Goal: Information Seeking & Learning: Learn about a topic

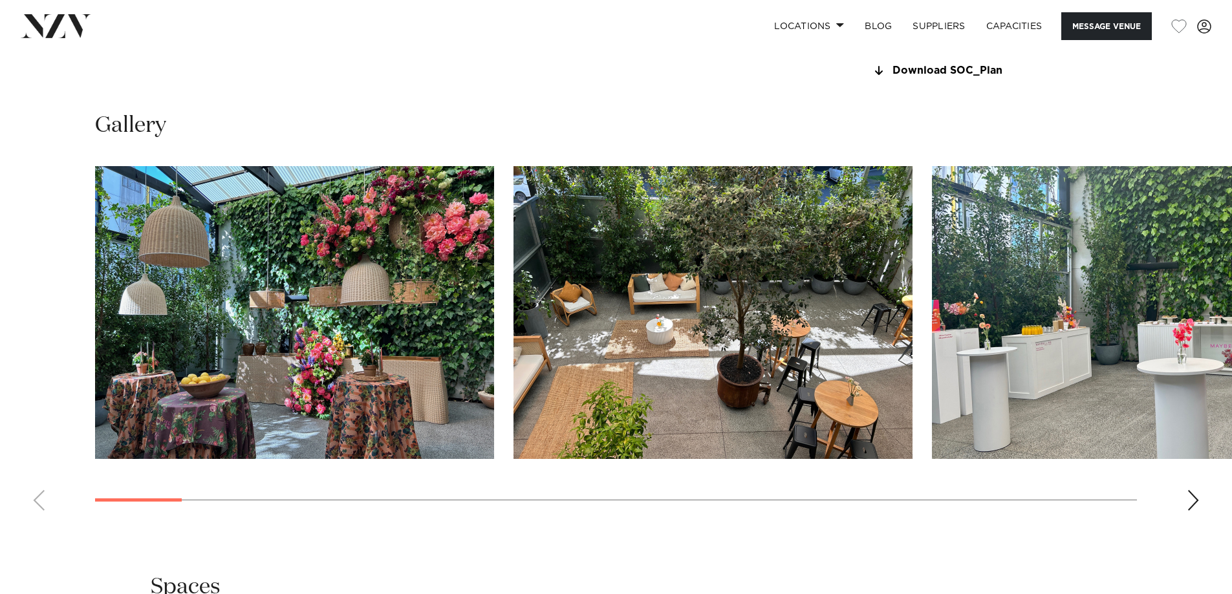
scroll to position [1229, 0]
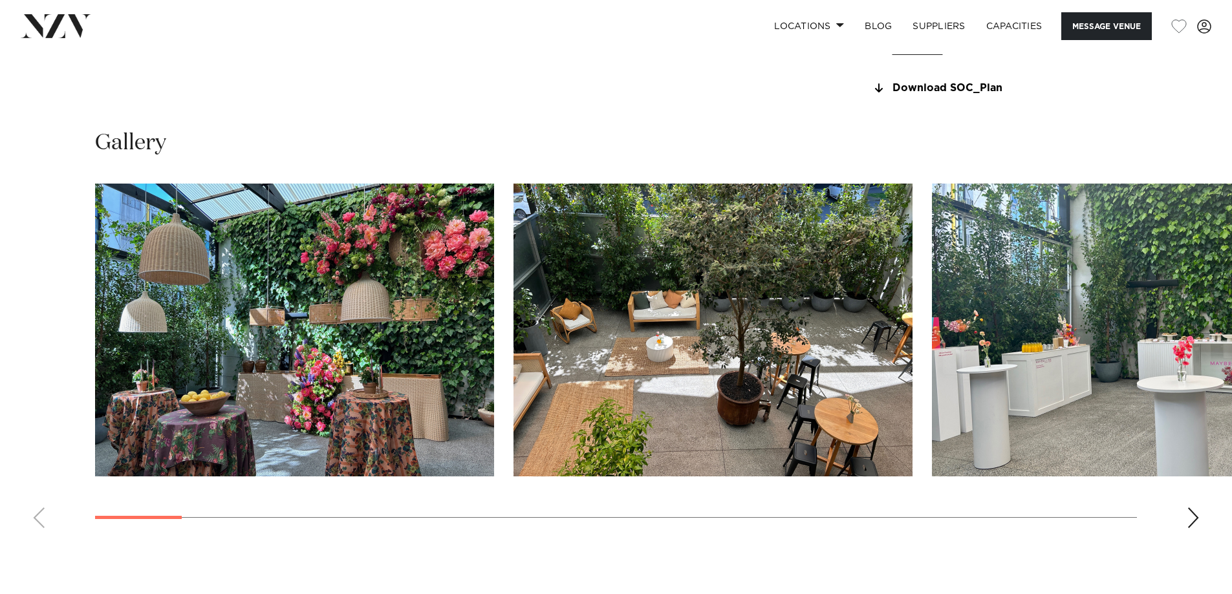
click at [1191, 513] on div "Next slide" at bounding box center [1193, 518] width 13 height 21
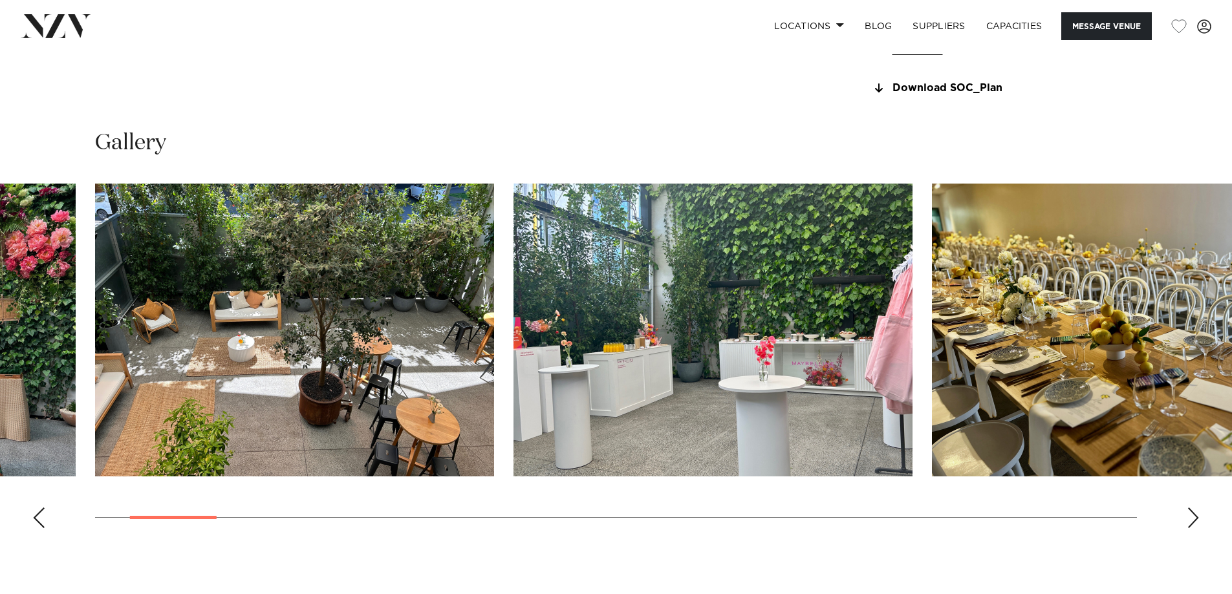
click at [1194, 515] on div "Next slide" at bounding box center [1193, 518] width 13 height 21
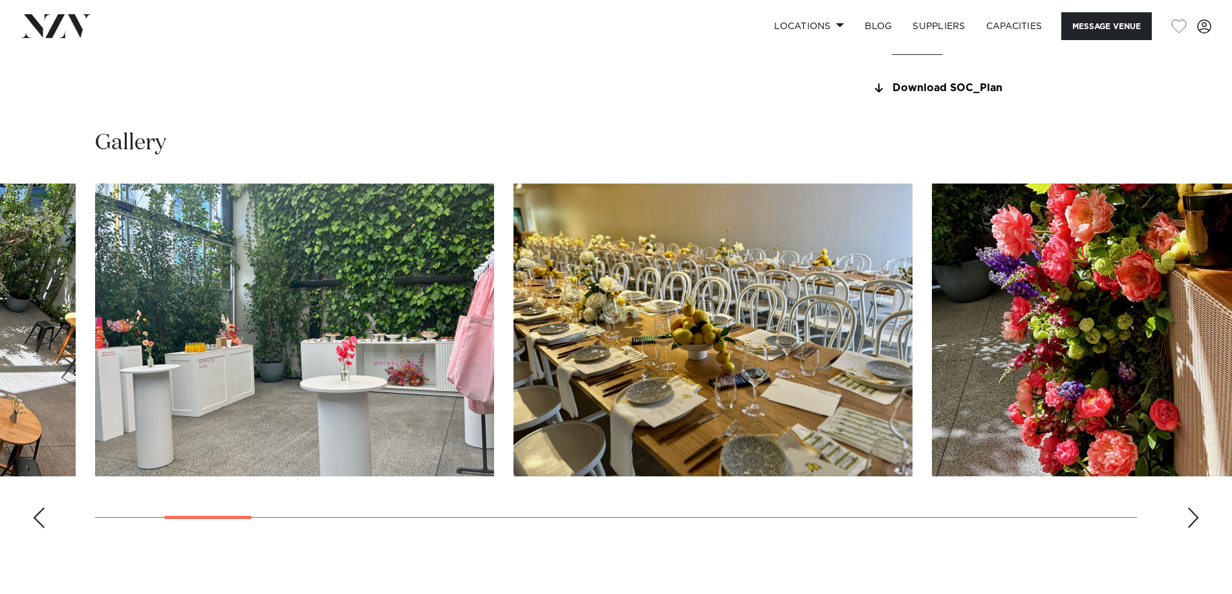
click at [1192, 515] on div "Next slide" at bounding box center [1193, 518] width 13 height 21
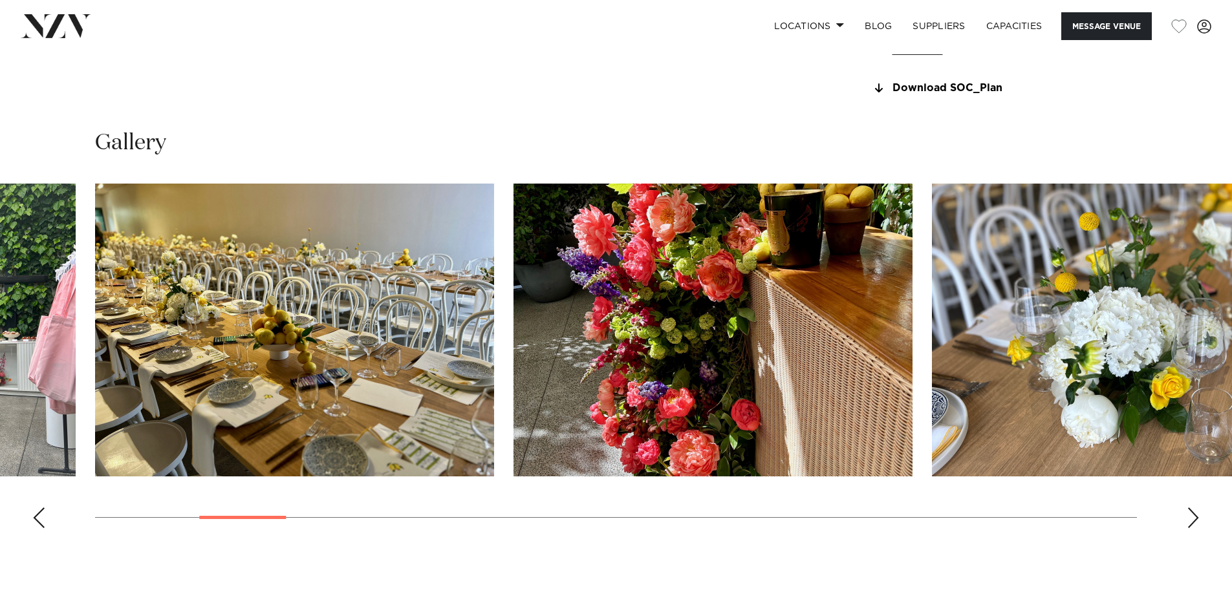
click at [1186, 515] on swiper-container at bounding box center [616, 361] width 1232 height 355
click at [1191, 513] on div "Next slide" at bounding box center [1193, 518] width 13 height 21
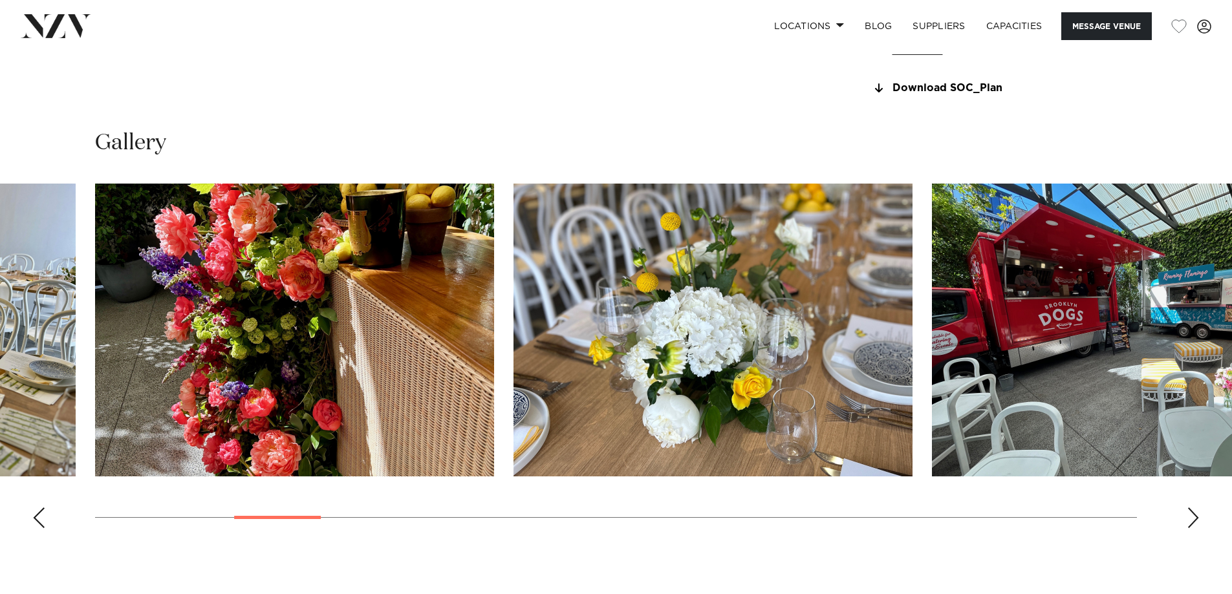
click at [1191, 513] on div "Next slide" at bounding box center [1193, 518] width 13 height 21
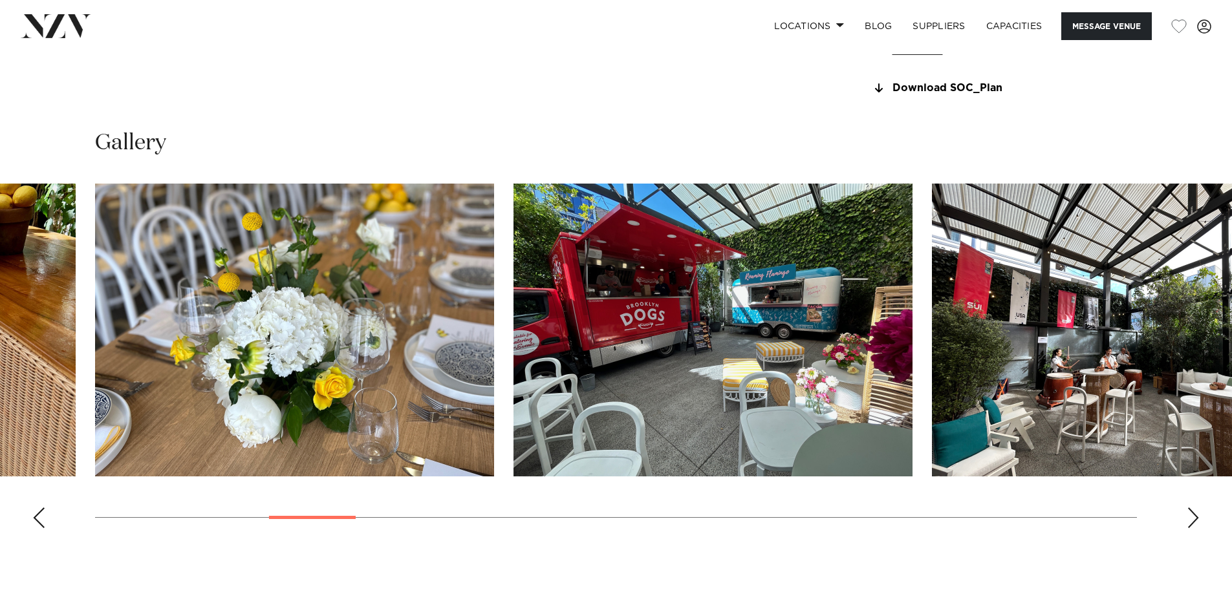
click at [1191, 513] on div "Next slide" at bounding box center [1193, 518] width 13 height 21
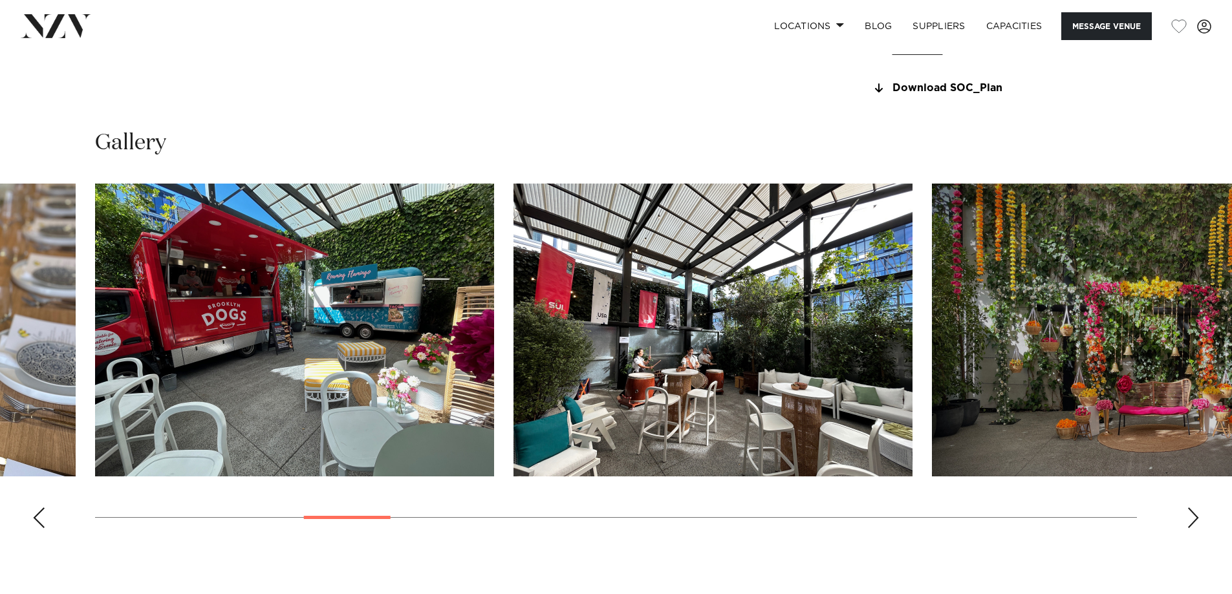
click at [1191, 513] on div "Next slide" at bounding box center [1193, 518] width 13 height 21
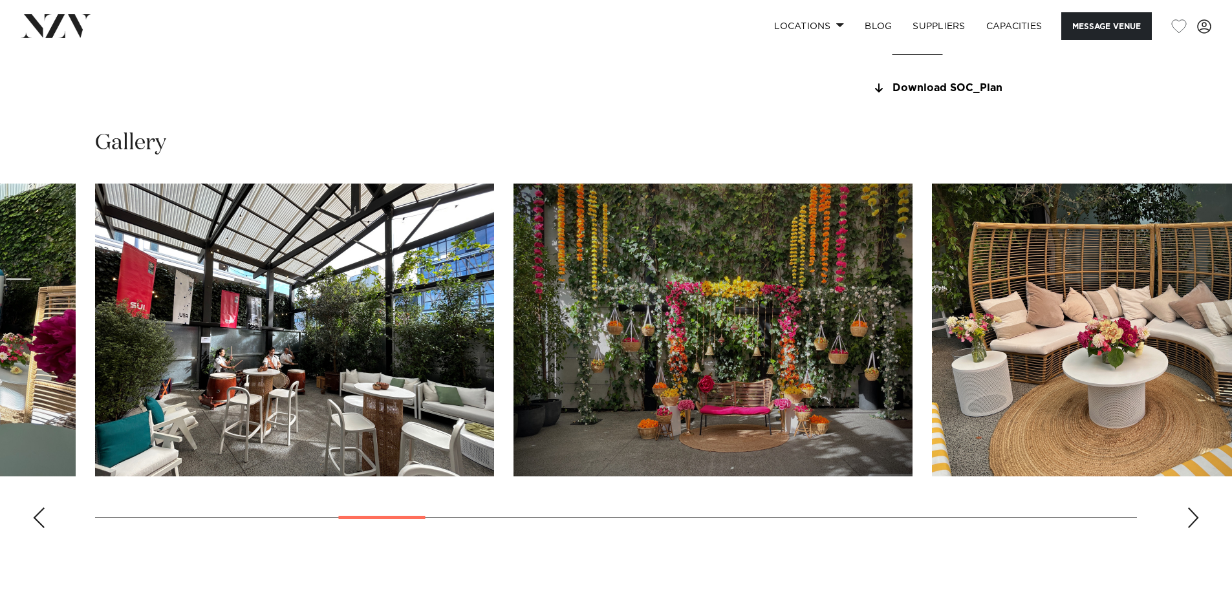
click at [1191, 513] on div "Next slide" at bounding box center [1193, 518] width 13 height 21
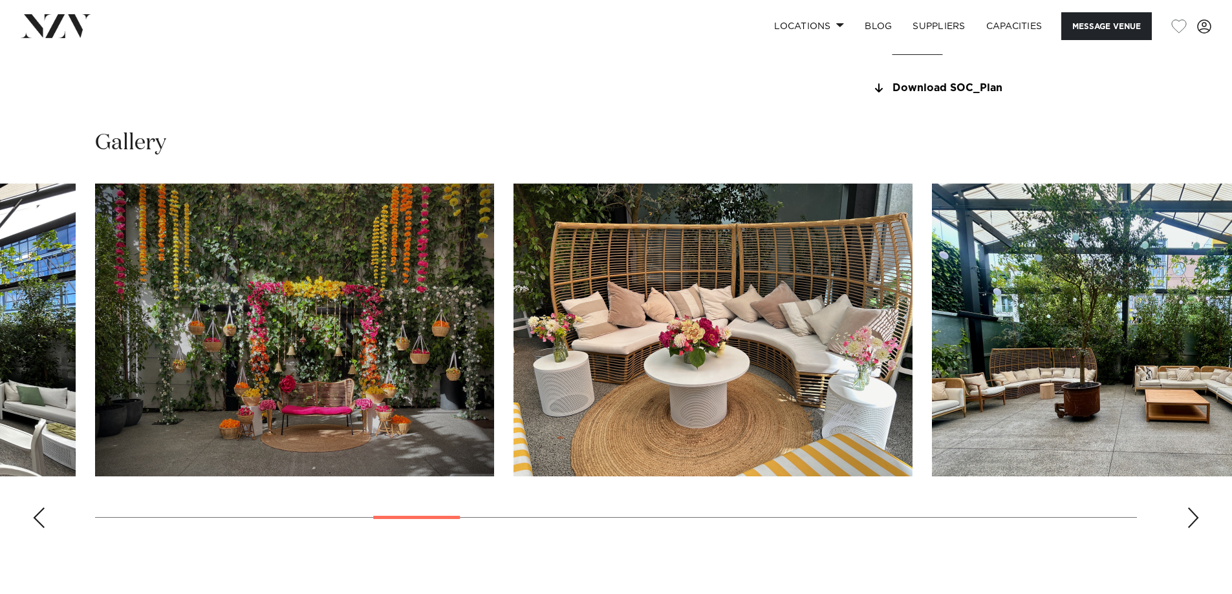
click at [1191, 513] on div "Next slide" at bounding box center [1193, 518] width 13 height 21
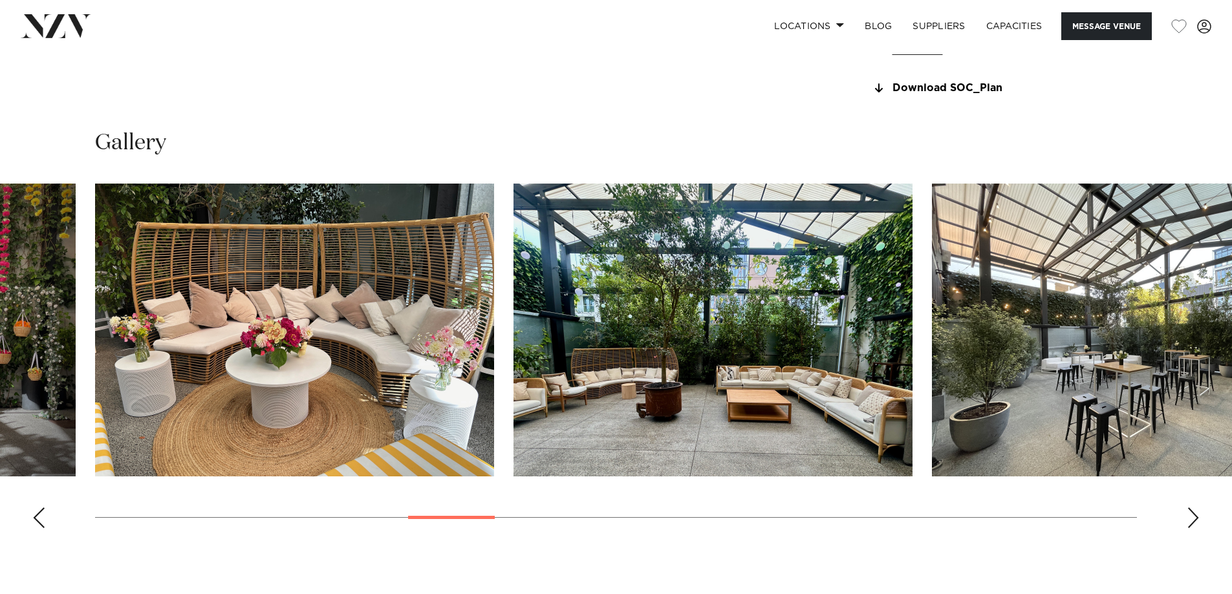
click at [1191, 513] on div "Next slide" at bounding box center [1193, 518] width 13 height 21
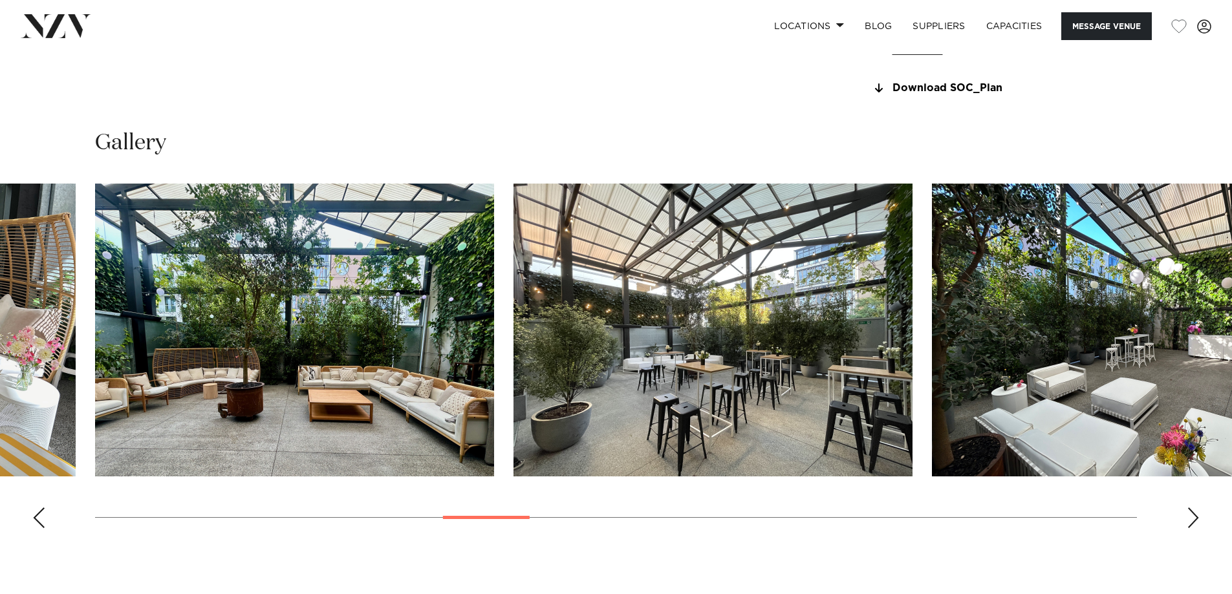
click at [1191, 513] on div "Next slide" at bounding box center [1193, 518] width 13 height 21
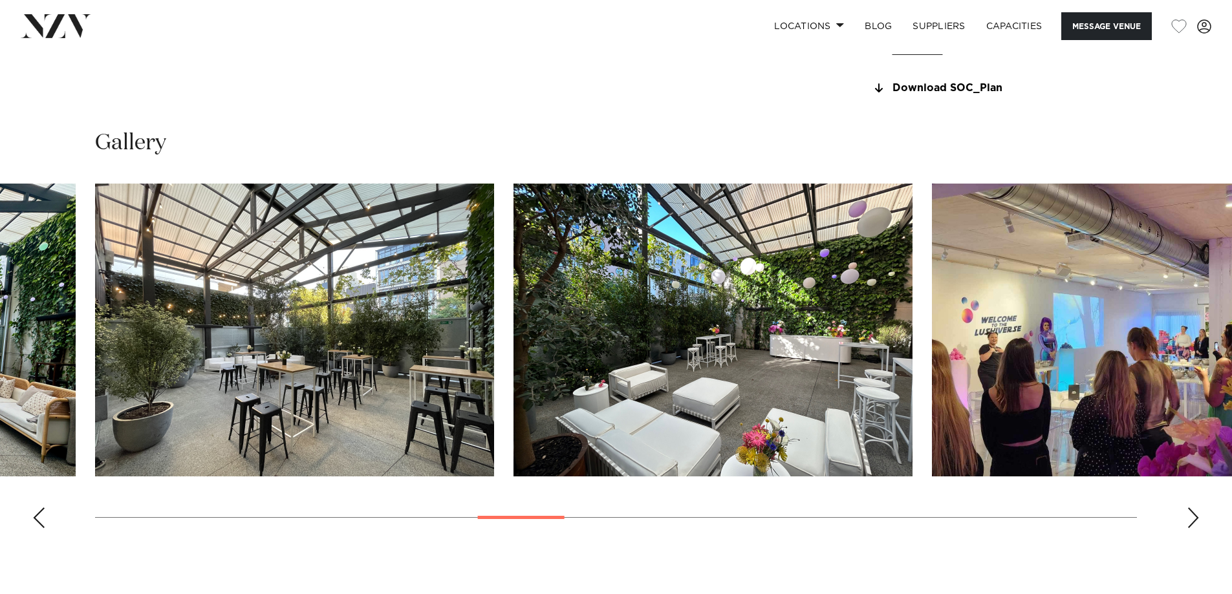
click at [1191, 513] on div "Next slide" at bounding box center [1193, 518] width 13 height 21
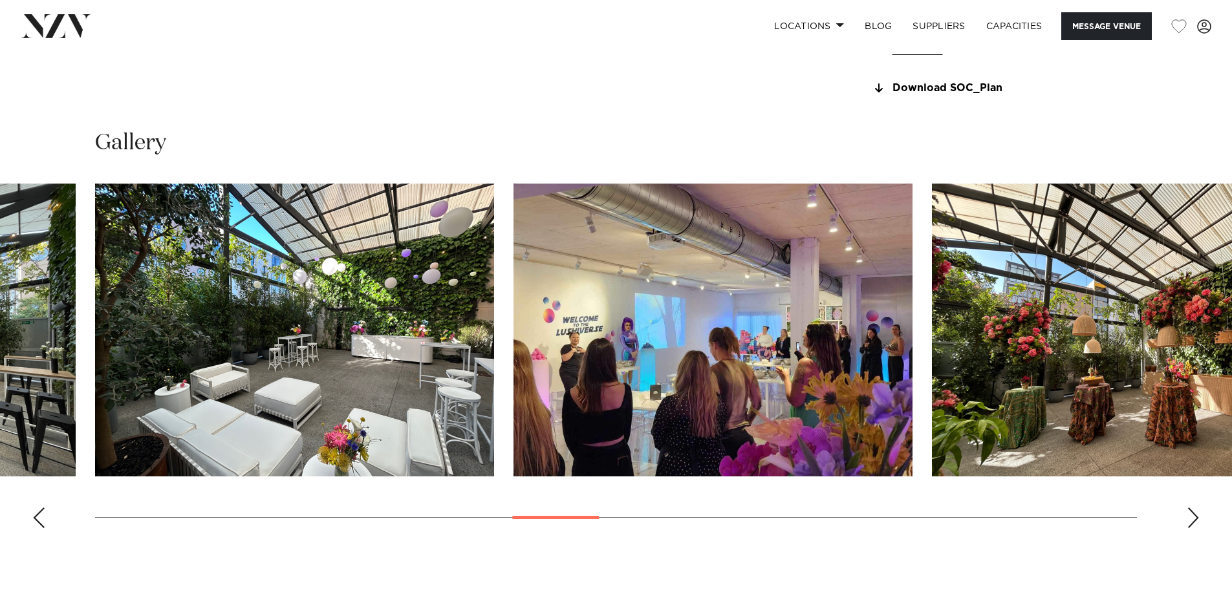
click at [1191, 513] on div "Next slide" at bounding box center [1193, 518] width 13 height 21
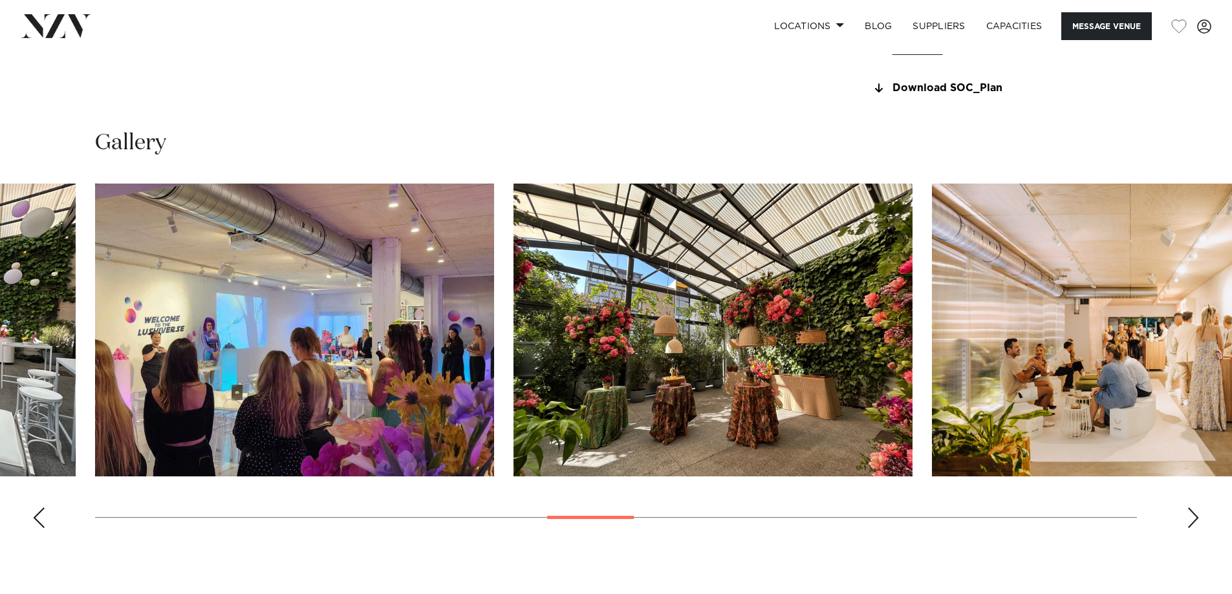
click at [1191, 513] on div "Next slide" at bounding box center [1193, 518] width 13 height 21
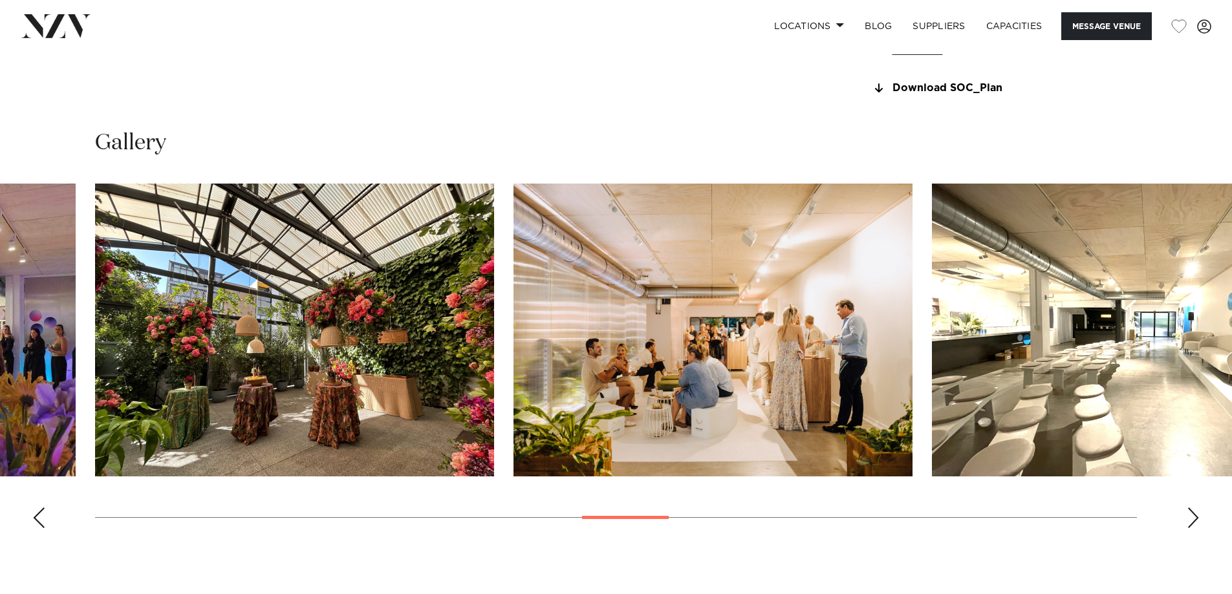
click at [1191, 513] on div "Next slide" at bounding box center [1193, 518] width 13 height 21
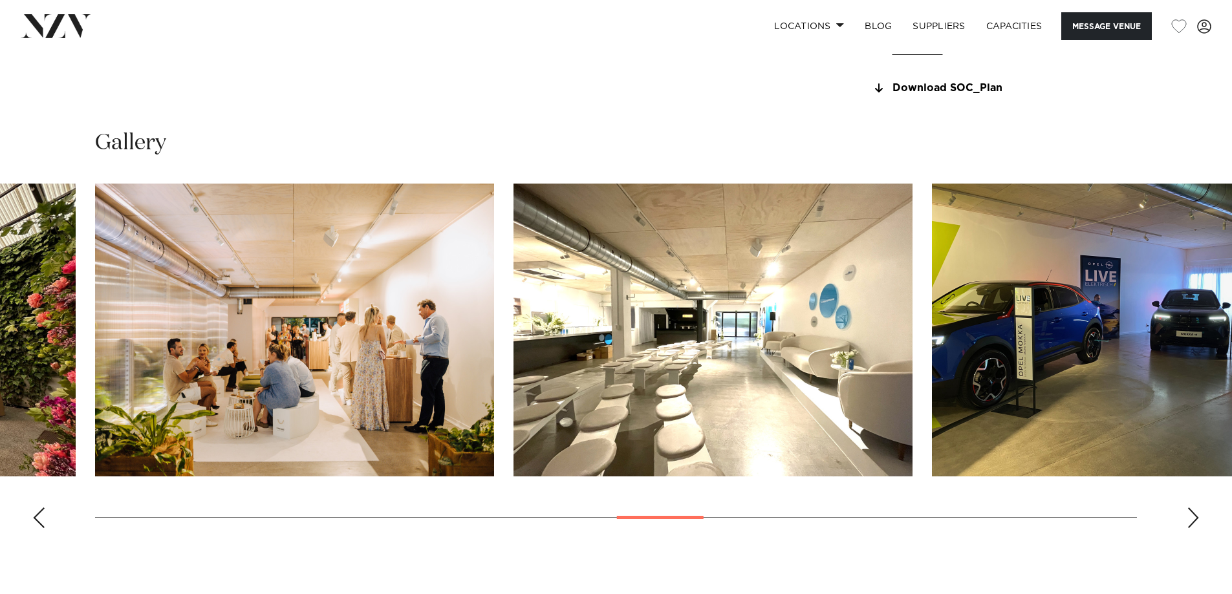
click at [1191, 513] on div "Next slide" at bounding box center [1193, 518] width 13 height 21
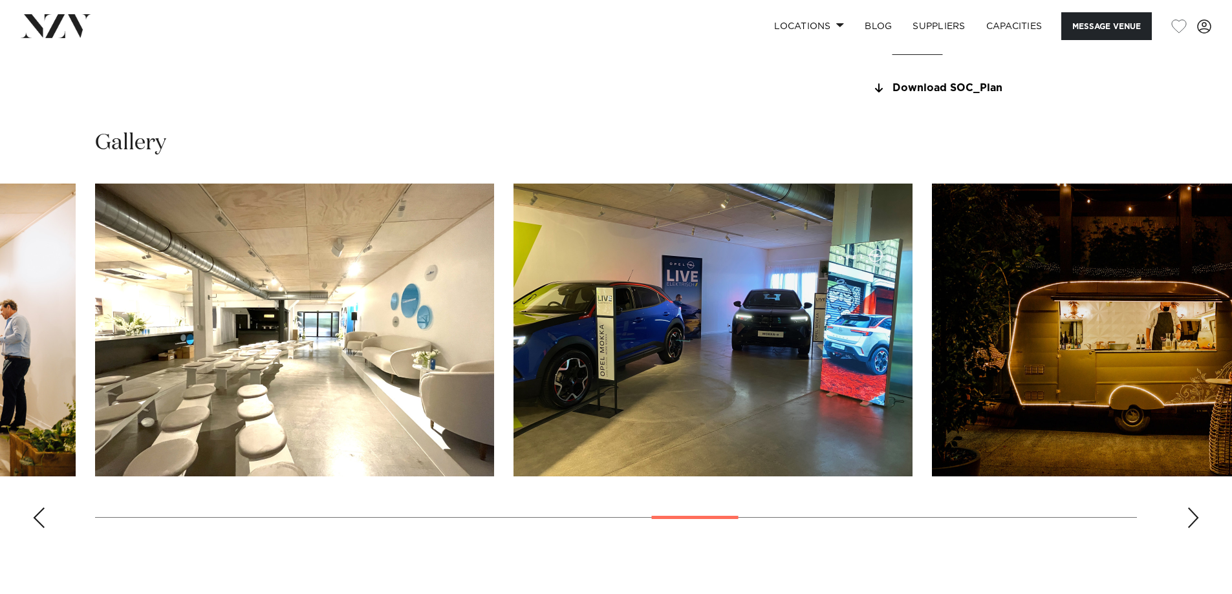
click at [1190, 513] on div "Next slide" at bounding box center [1193, 518] width 13 height 21
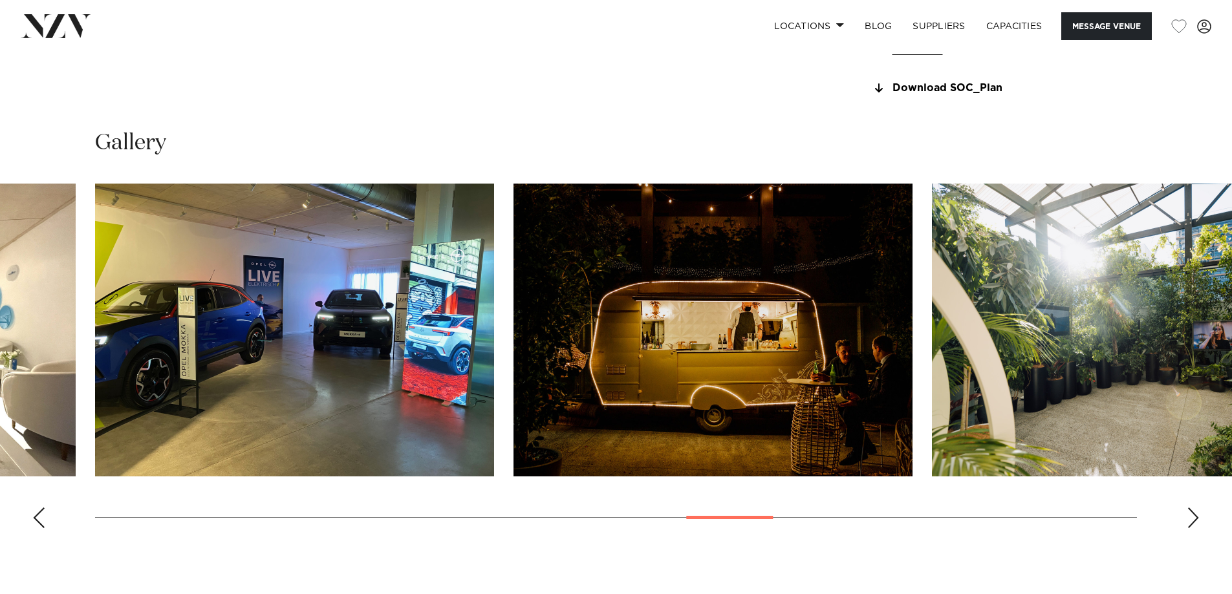
click at [1190, 513] on div "Next slide" at bounding box center [1193, 518] width 13 height 21
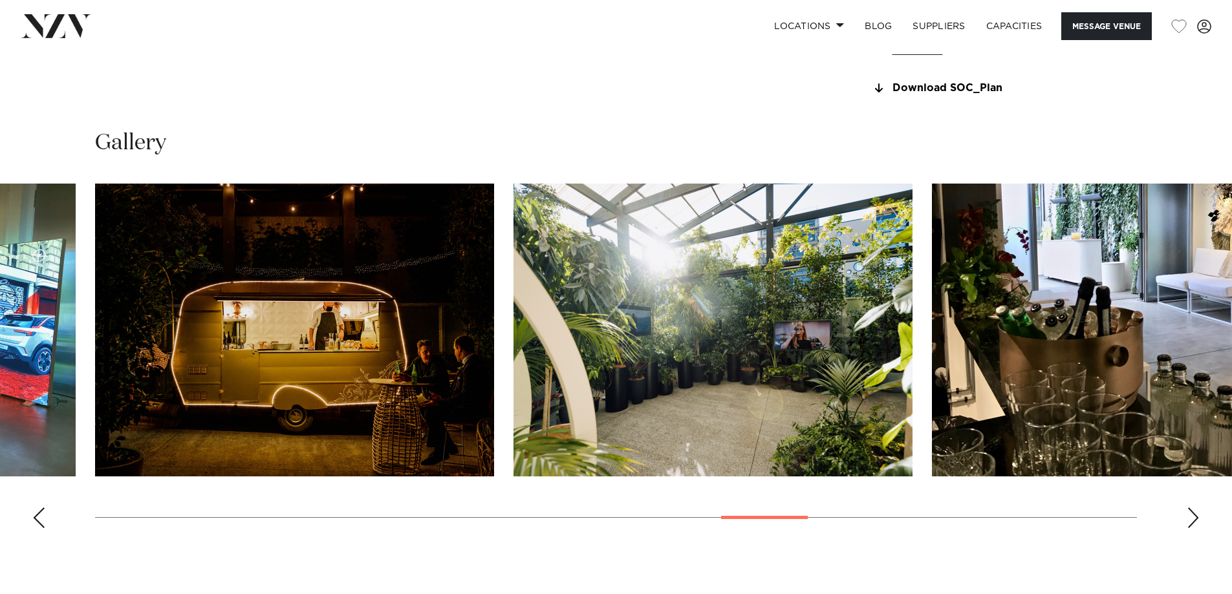
click at [1190, 513] on div "Next slide" at bounding box center [1193, 518] width 13 height 21
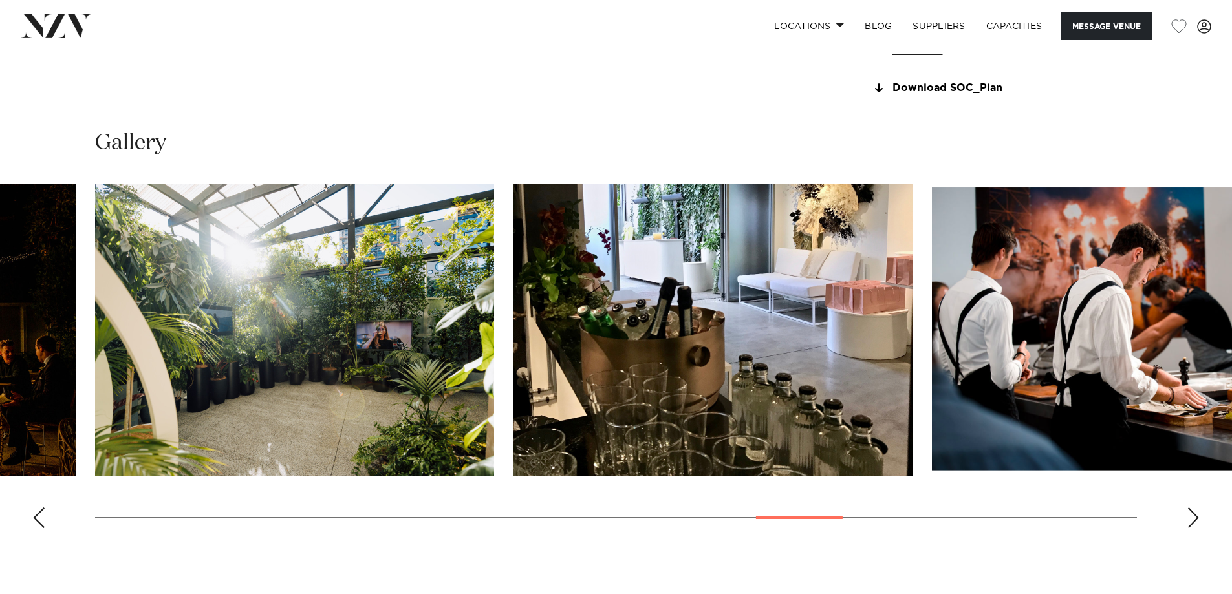
click at [1190, 513] on div "Next slide" at bounding box center [1193, 518] width 13 height 21
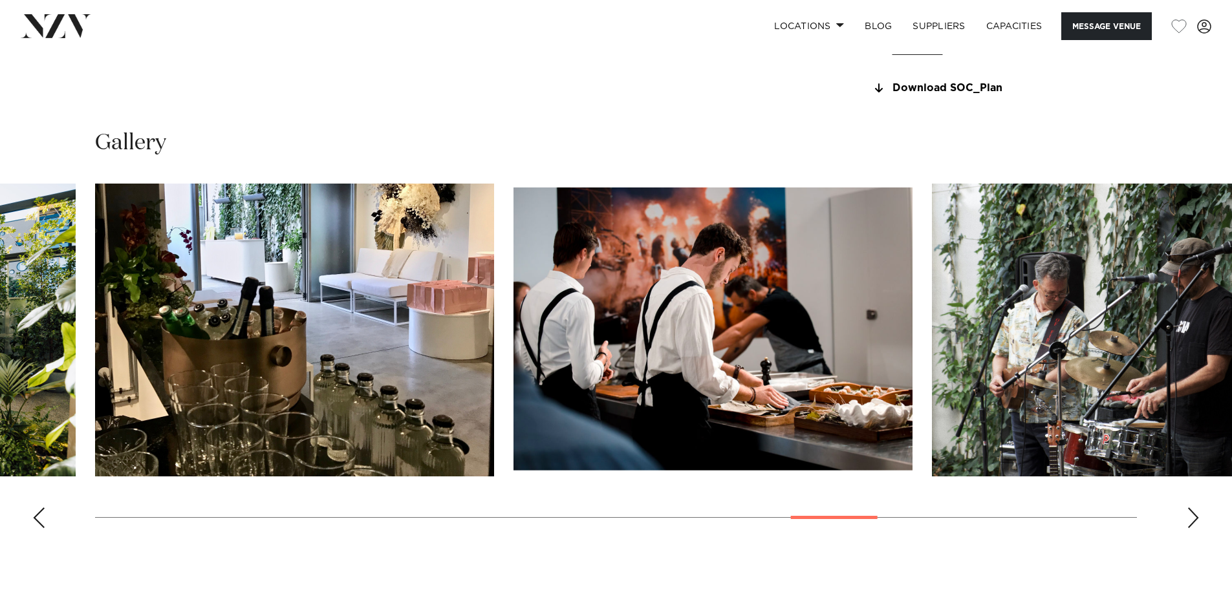
click at [1190, 513] on div "Next slide" at bounding box center [1193, 518] width 13 height 21
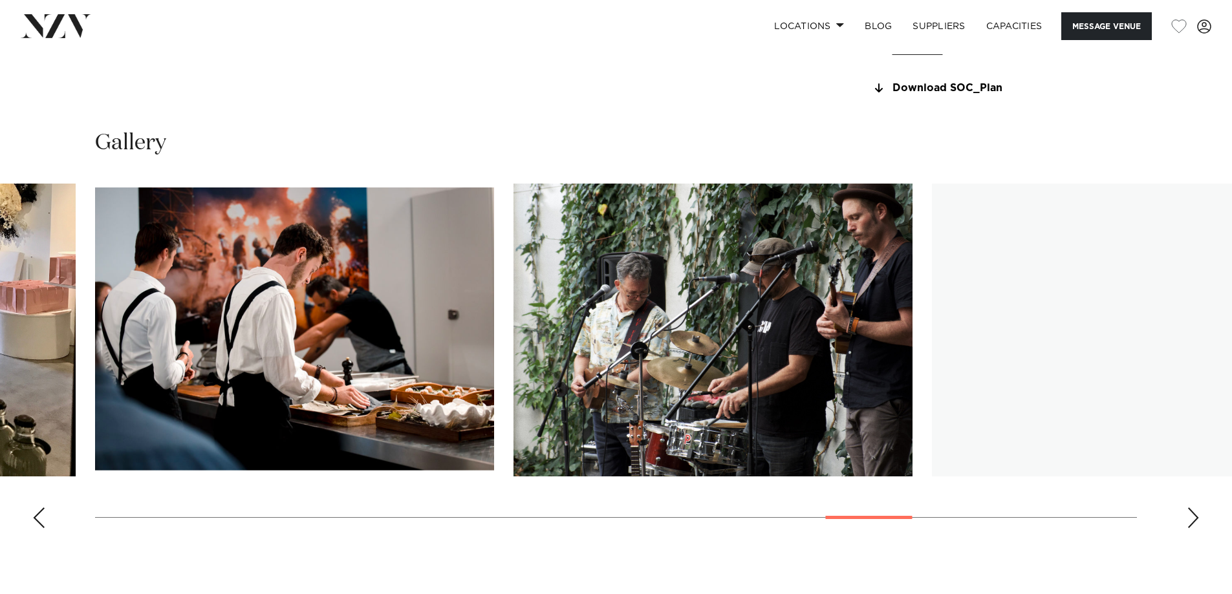
click at [1190, 513] on div "Next slide" at bounding box center [1193, 518] width 13 height 21
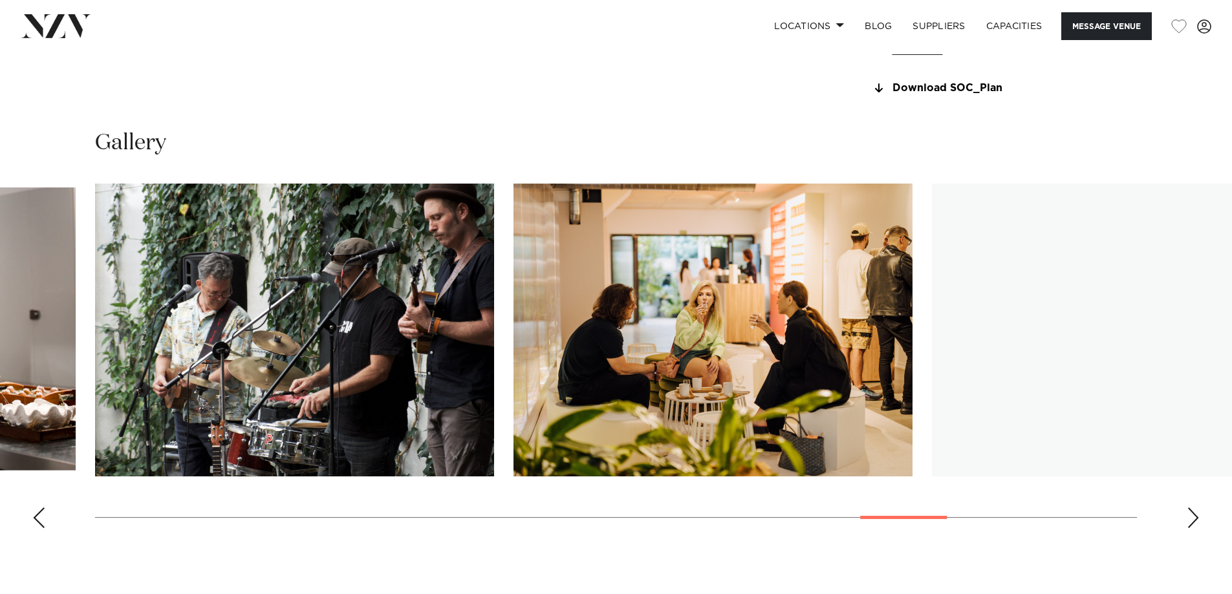
click at [1190, 513] on div "Next slide" at bounding box center [1193, 518] width 13 height 21
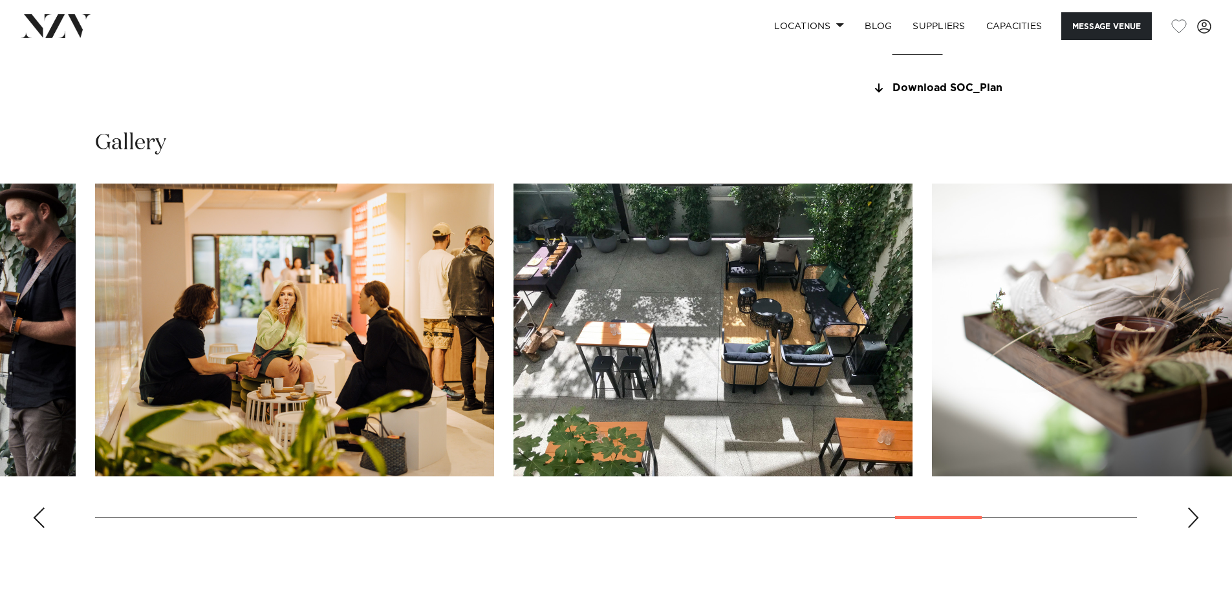
scroll to position [1294, 0]
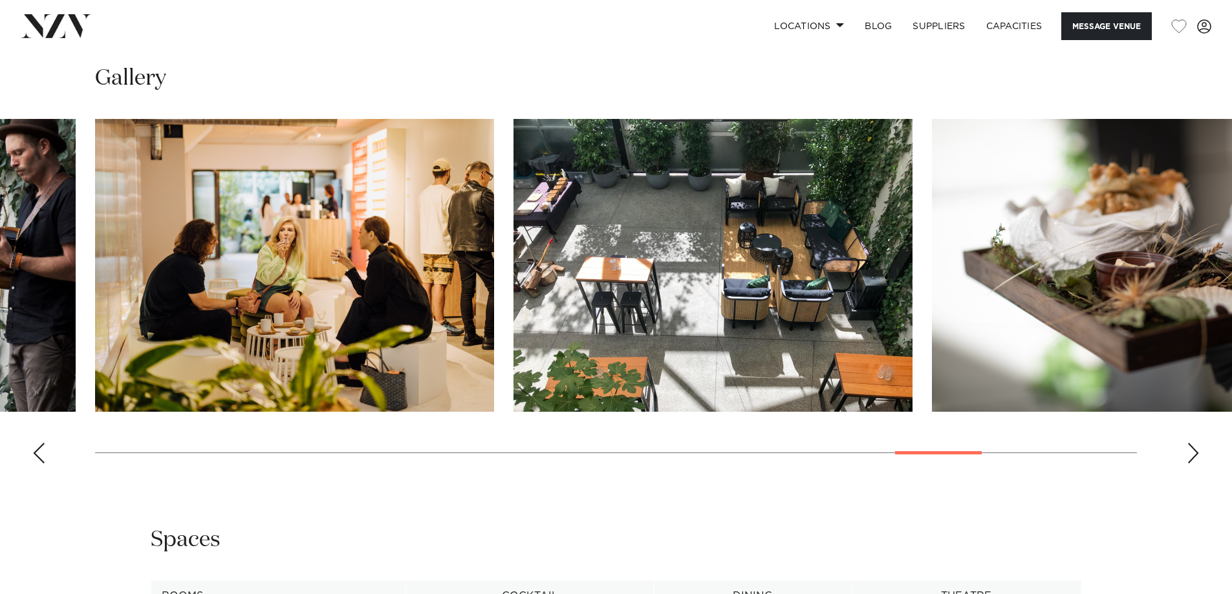
click at [933, 498] on div "Auckland Space On Crummer Message Venue Auckland Space On Crummer Understated a…" at bounding box center [616, 64] width 1232 height 2611
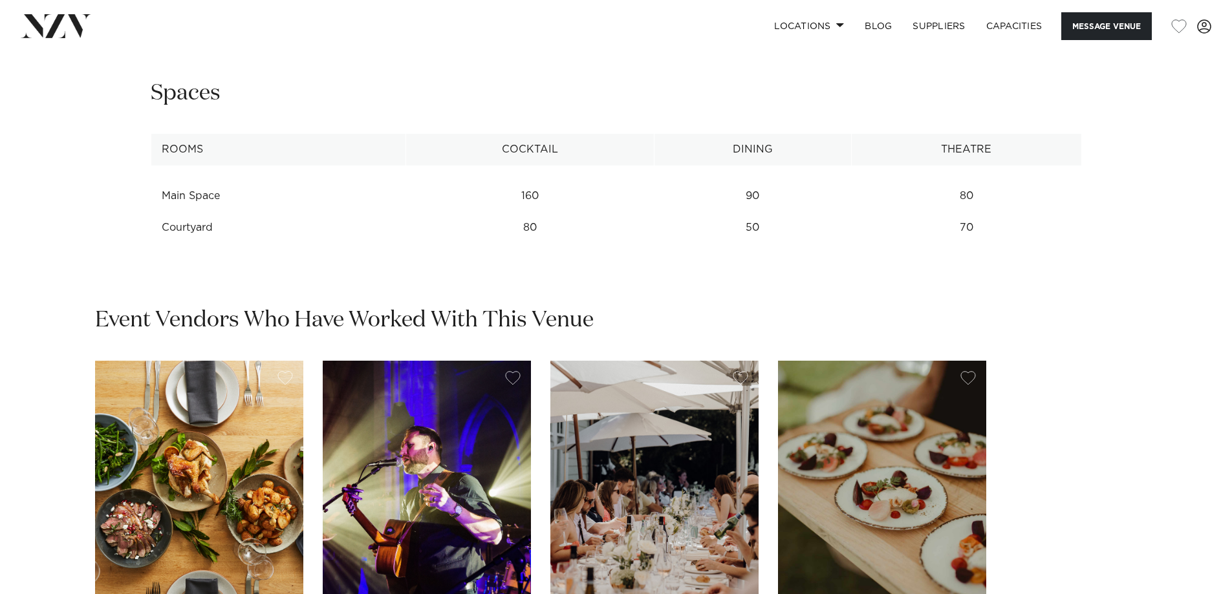
scroll to position [1746, 0]
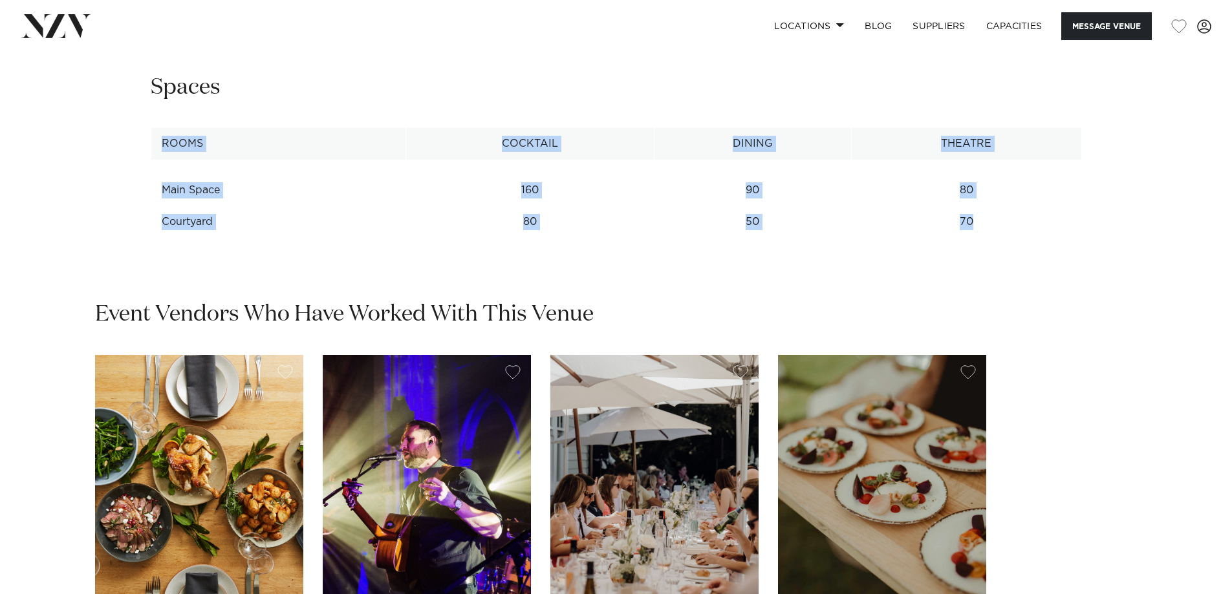
drag, startPoint x: 142, startPoint y: 165, endPoint x: 989, endPoint y: 223, distance: 848.6
click at [989, 223] on div "**********" at bounding box center [616, 155] width 1101 height 165
click at [989, 223] on td "70" at bounding box center [966, 222] width 230 height 32
drag, startPoint x: 938, startPoint y: 216, endPoint x: 163, endPoint y: 94, distance: 784.3
click at [163, 94] on div "**********" at bounding box center [616, 155] width 1101 height 165
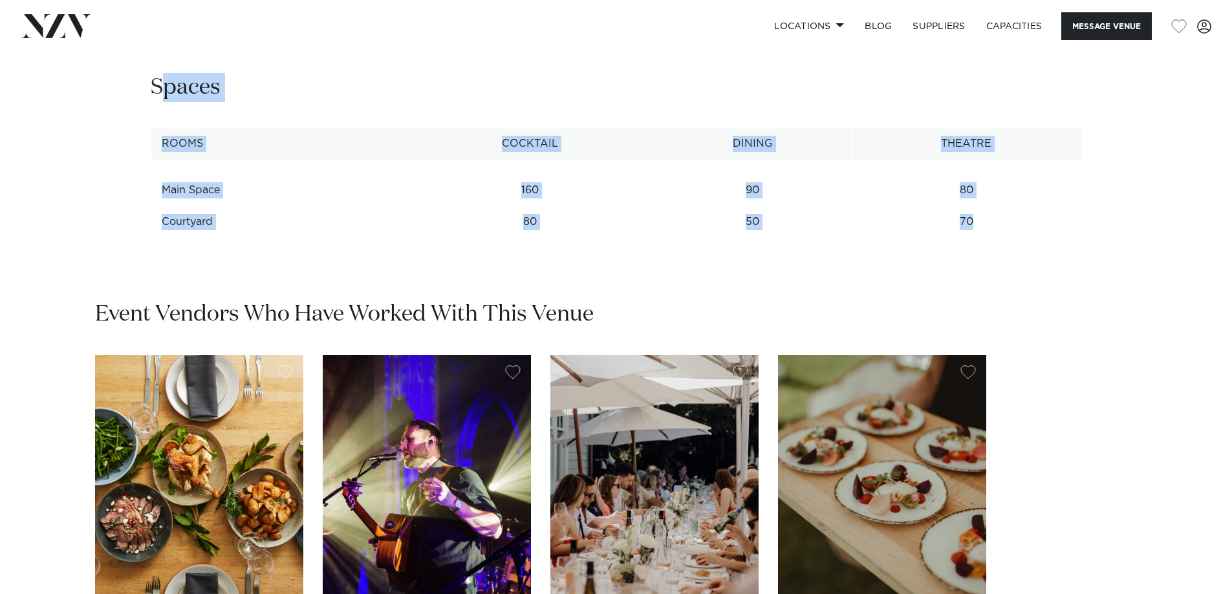
click at [163, 94] on h2 "Spaces" at bounding box center [186, 87] width 70 height 29
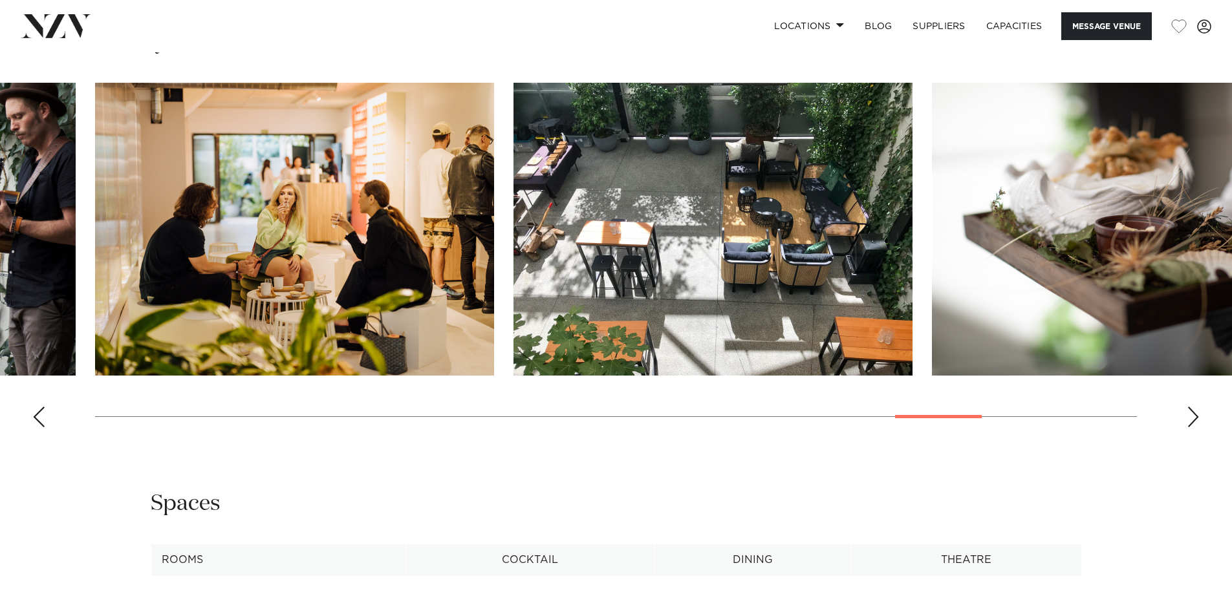
scroll to position [1358, 0]
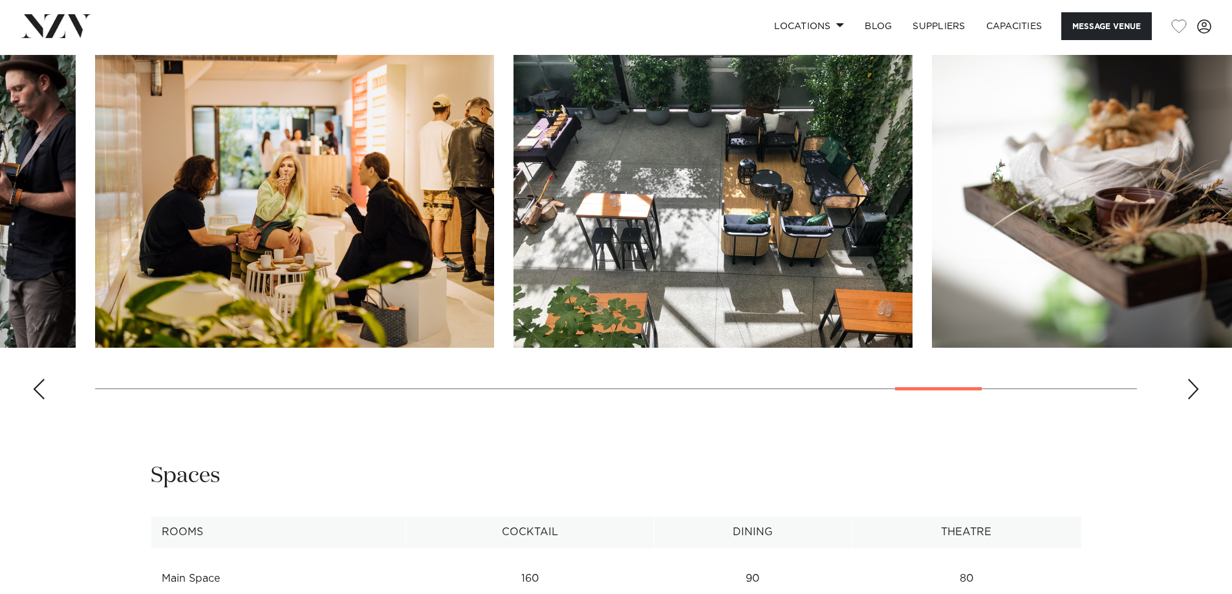
click at [1197, 396] on div "Next slide" at bounding box center [1193, 389] width 13 height 21
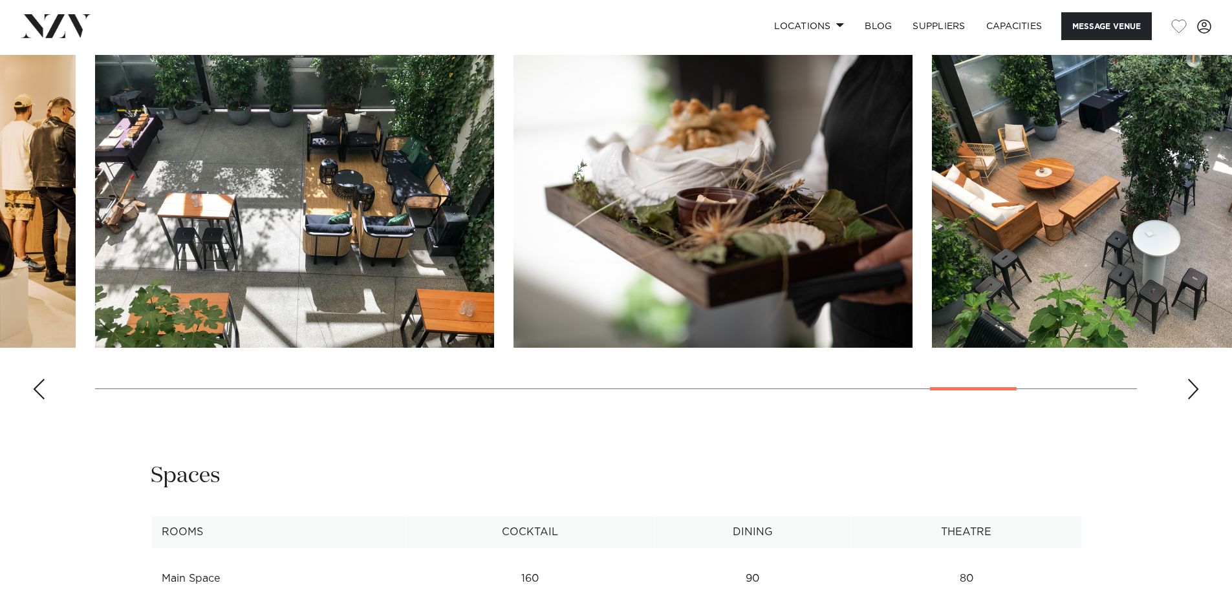
click at [1197, 396] on div "Next slide" at bounding box center [1193, 389] width 13 height 21
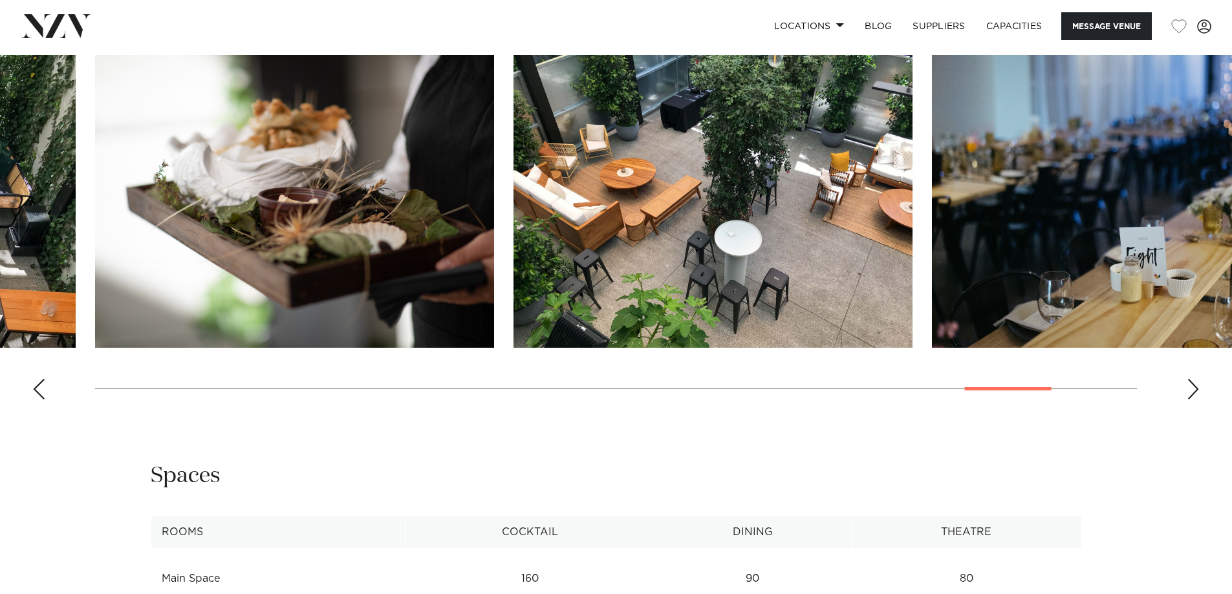
click at [1197, 396] on div "Next slide" at bounding box center [1193, 389] width 13 height 21
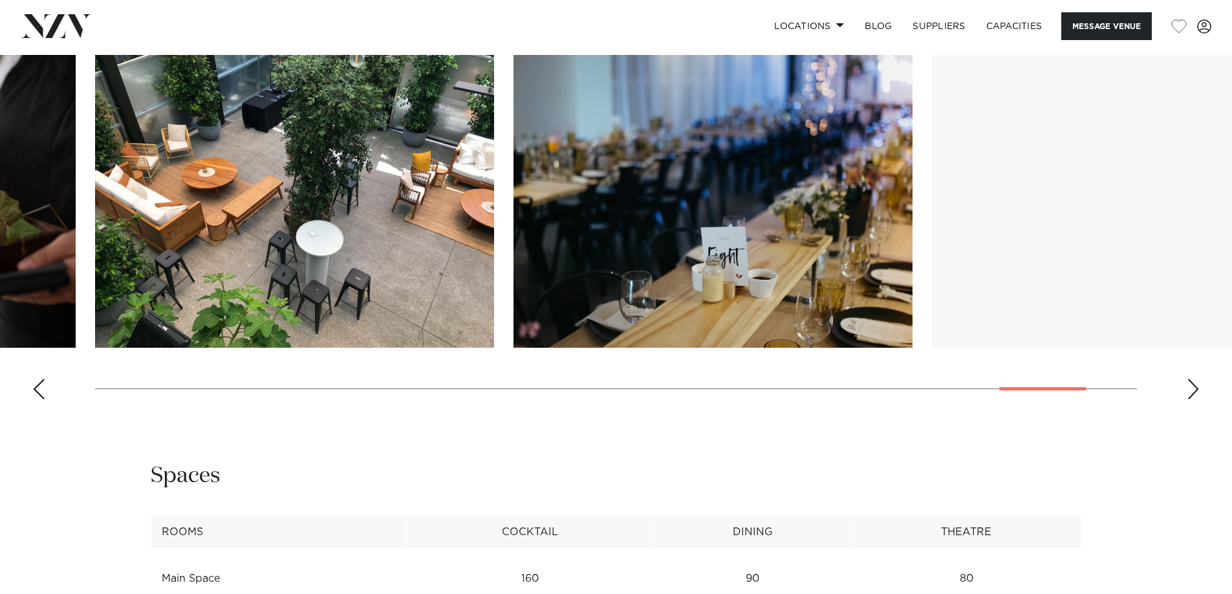
click at [1197, 396] on div "Next slide" at bounding box center [1193, 389] width 13 height 21
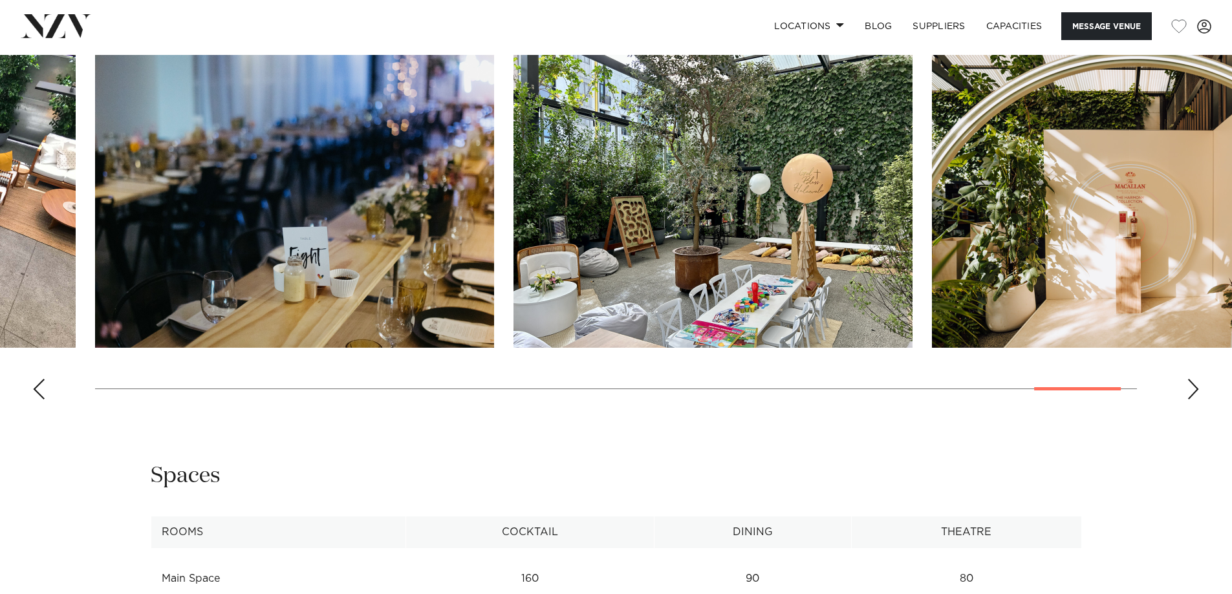
click at [1197, 396] on div "Next slide" at bounding box center [1193, 389] width 13 height 21
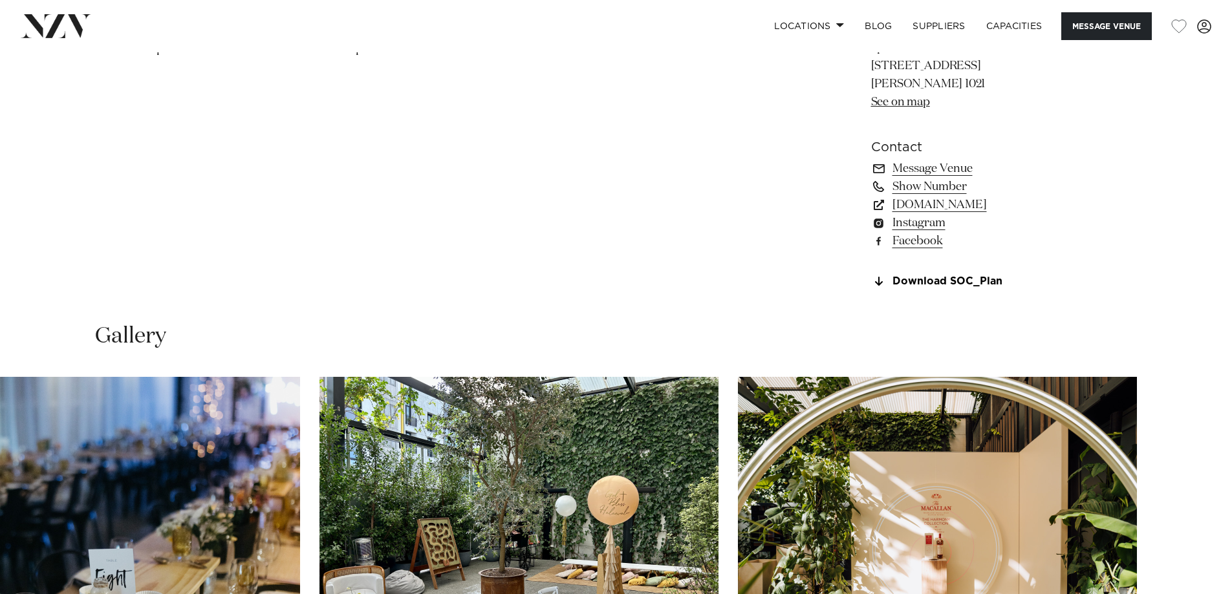
scroll to position [840, 0]
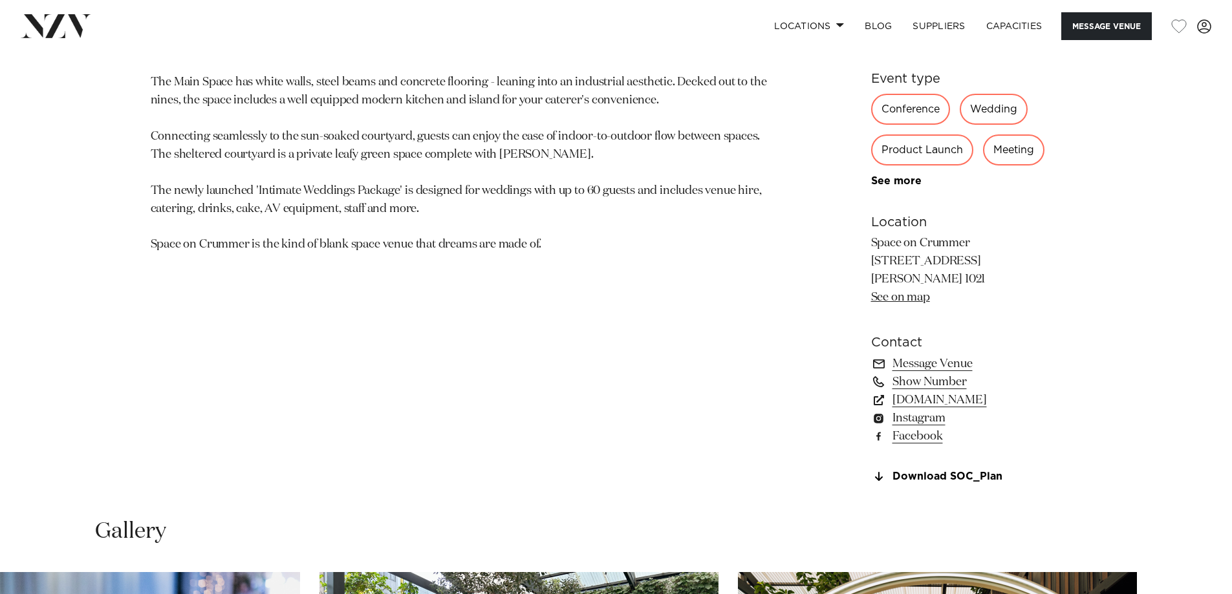
click at [1098, 472] on div "Auckland Space On Crummer Understated and light-filled, Space on Crummer is a h…" at bounding box center [616, 170] width 1101 height 656
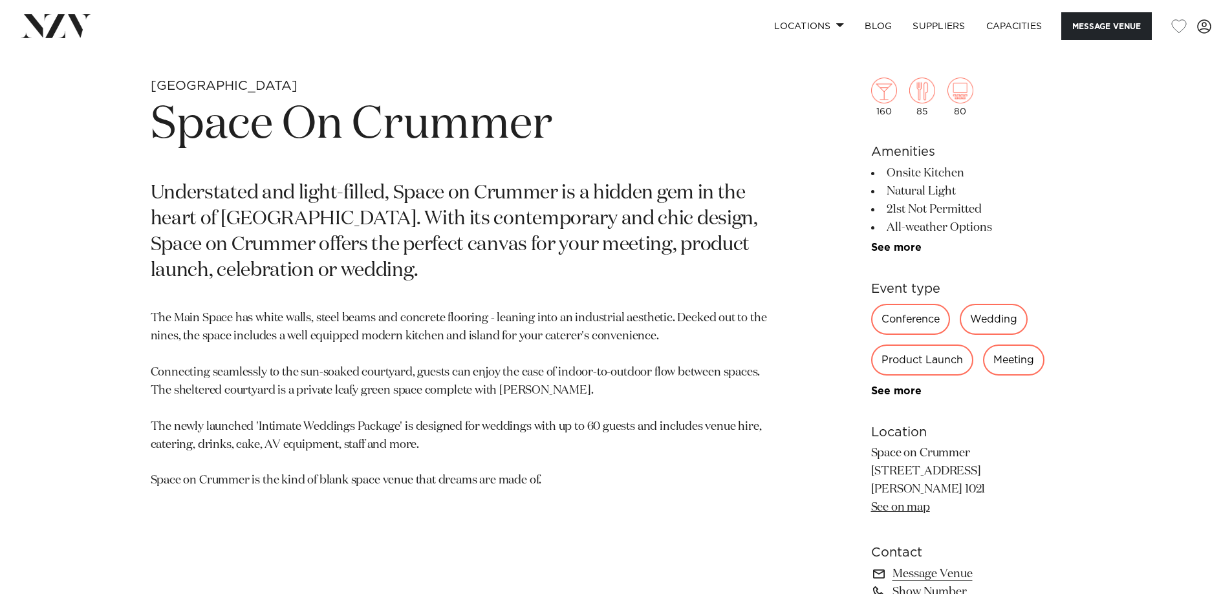
scroll to position [581, 0]
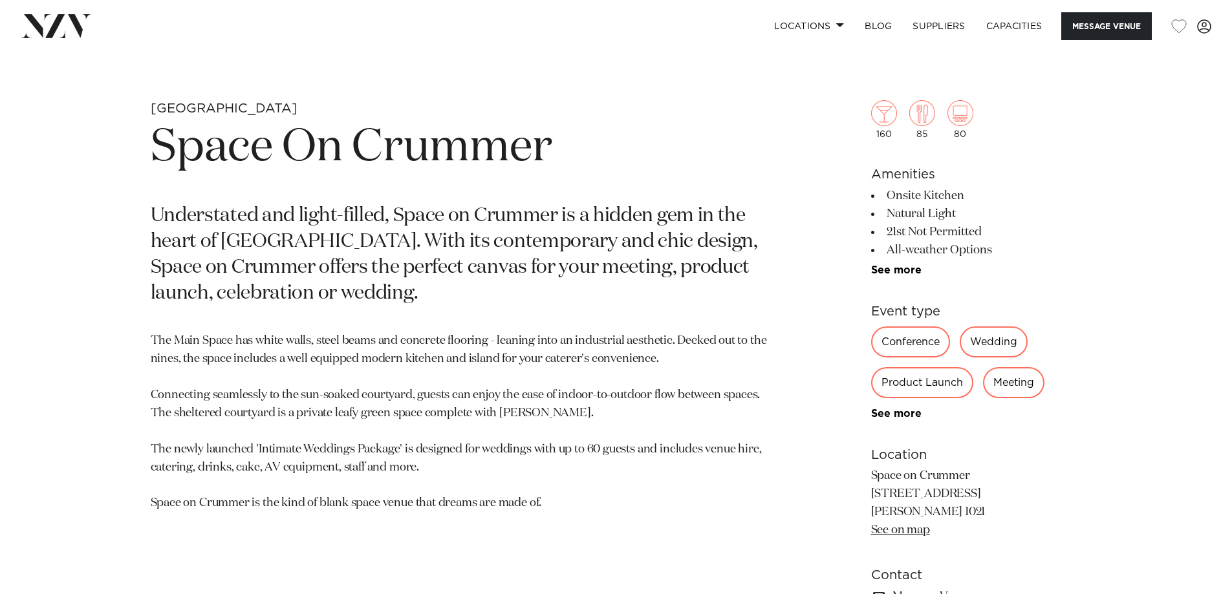
click at [916, 384] on div "Product Launch" at bounding box center [922, 382] width 102 height 31
click at [1004, 389] on div "Meeting" at bounding box center [1013, 382] width 61 height 31
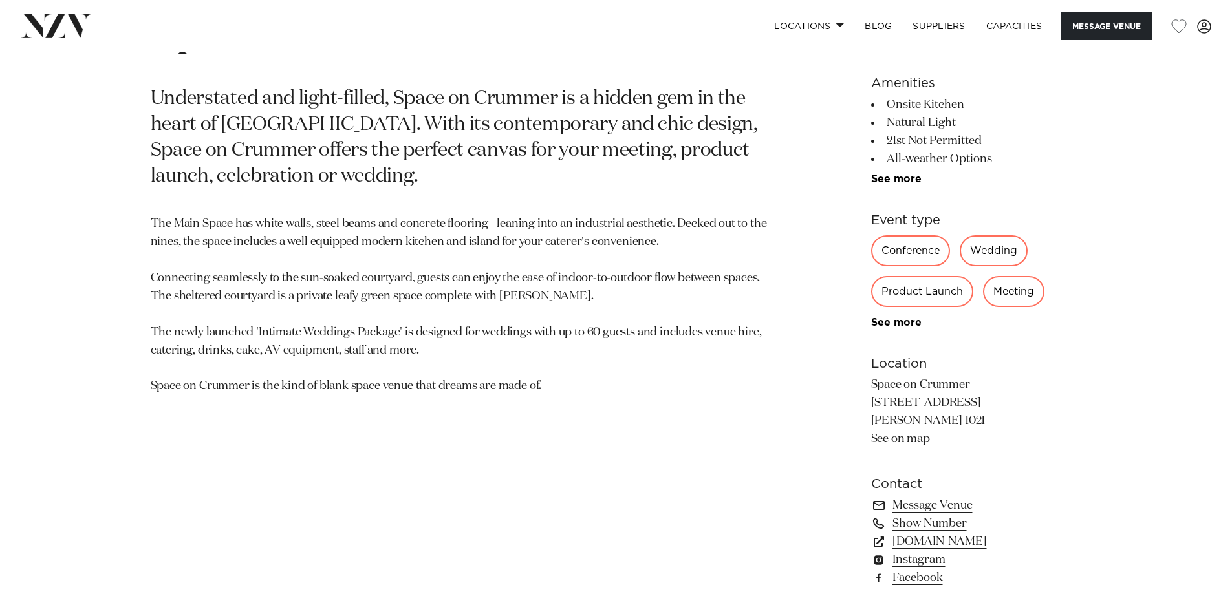
scroll to position [517, 0]
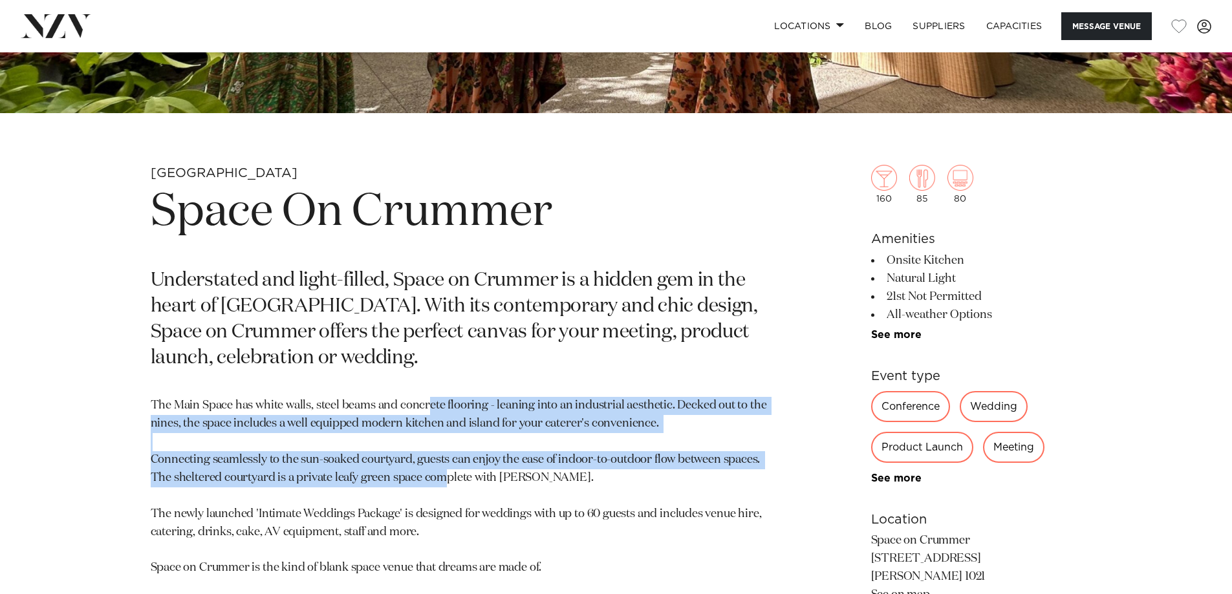
drag, startPoint x: 446, startPoint y: 475, endPoint x: 428, endPoint y: 410, distance: 67.8
click at [428, 411] on p "The Main Space has white walls, steel beams and concrete flooring - leaning int…" at bounding box center [465, 487] width 629 height 180
click at [428, 410] on p "The Main Space has white walls, steel beams and concrete flooring - leaning int…" at bounding box center [465, 487] width 629 height 180
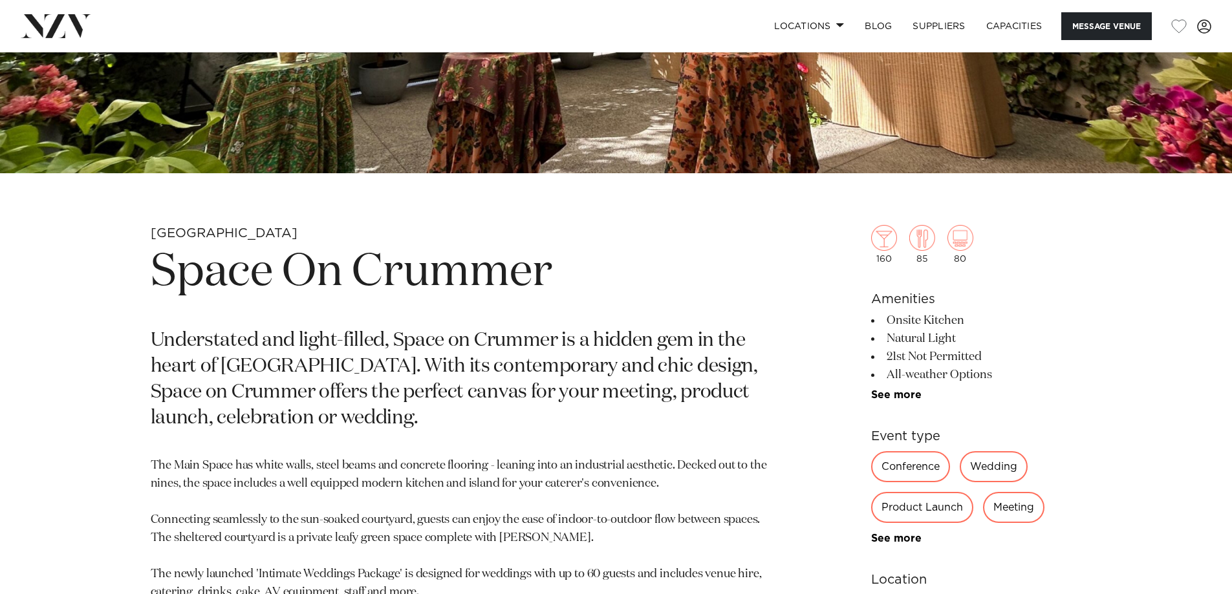
scroll to position [517, 0]
